Goal: Task Accomplishment & Management: Manage account settings

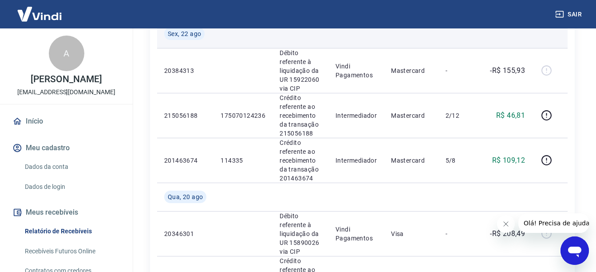
scroll to position [163, 0]
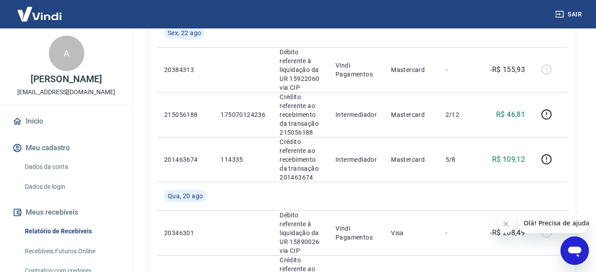
click at [67, 176] on link "Dados da conta" at bounding box center [71, 167] width 101 height 18
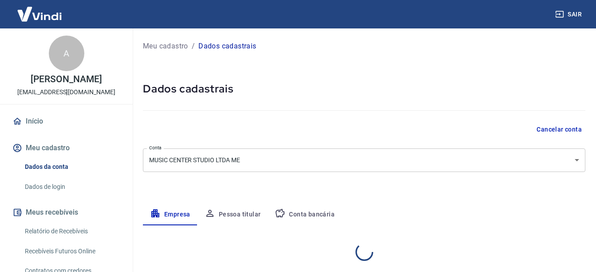
select select "DF"
select select "business"
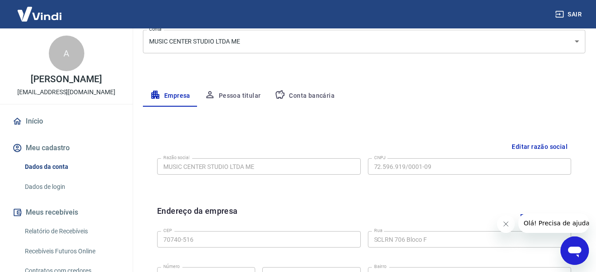
scroll to position [148, 0]
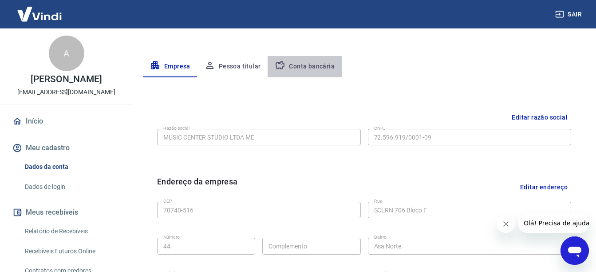
click at [305, 61] on button "Conta bancária" at bounding box center [305, 66] width 74 height 21
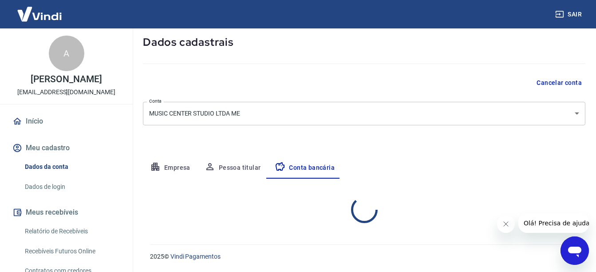
scroll to position [133, 0]
select select "1"
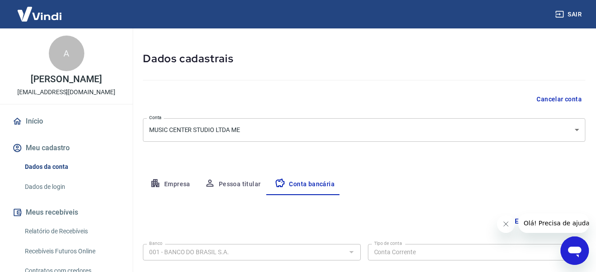
scroll to position [0, 0]
